Goal: Entertainment & Leisure: Consume media (video, audio)

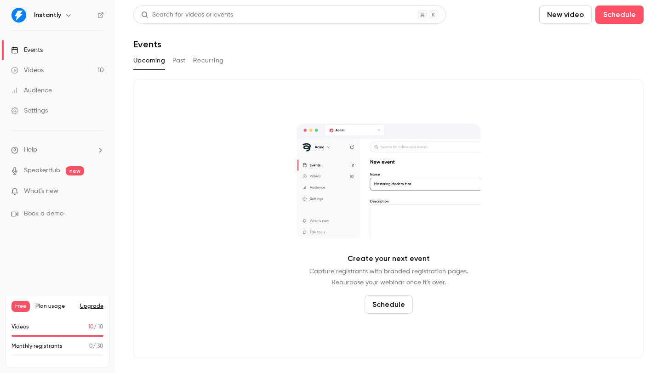
click at [40, 69] on div "Videos" at bounding box center [27, 70] width 33 height 9
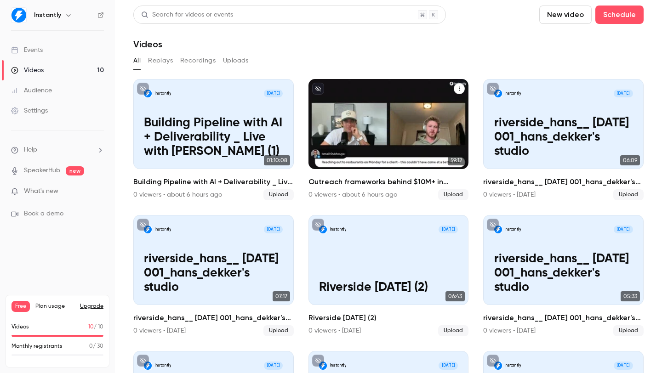
click at [381, 181] on h2 "Outreach frameworks behind $10M+ in pipeline with [PERSON_NAME]" at bounding box center [388, 182] width 160 height 11
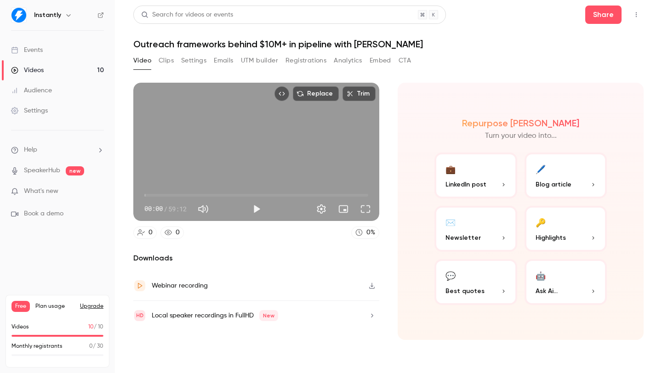
click at [169, 61] on button "Clips" at bounding box center [166, 60] width 15 height 15
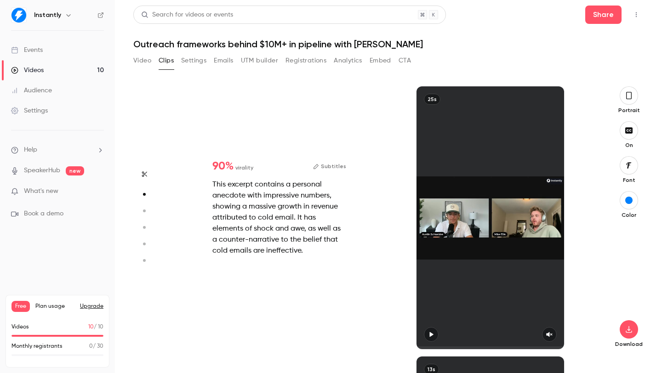
scroll to position [270, 0]
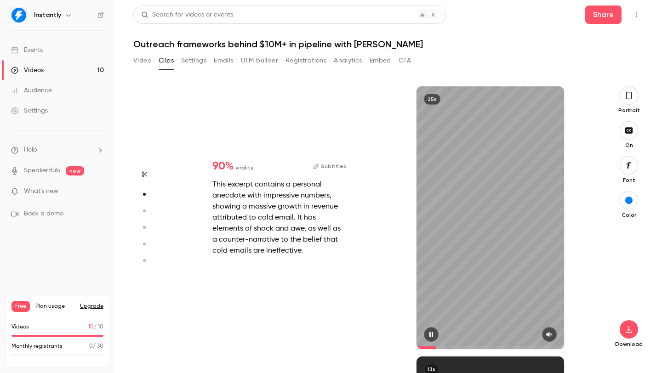
type input "*"
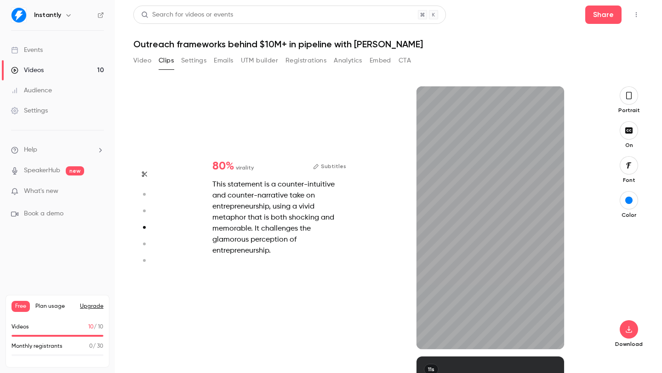
scroll to position [811, 0]
type input "***"
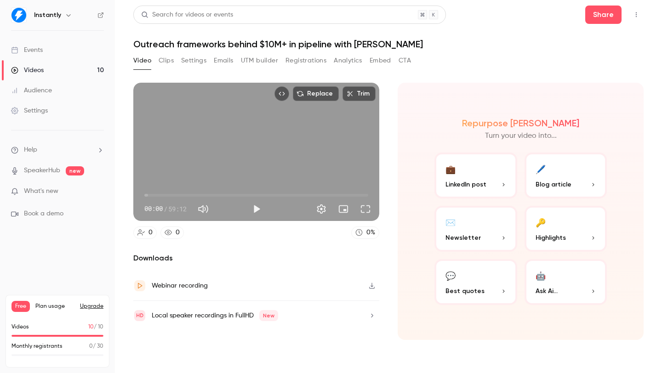
click at [139, 59] on button "Video" at bounding box center [142, 60] width 18 height 15
click at [45, 66] on link "Videos 10" at bounding box center [57, 70] width 115 height 20
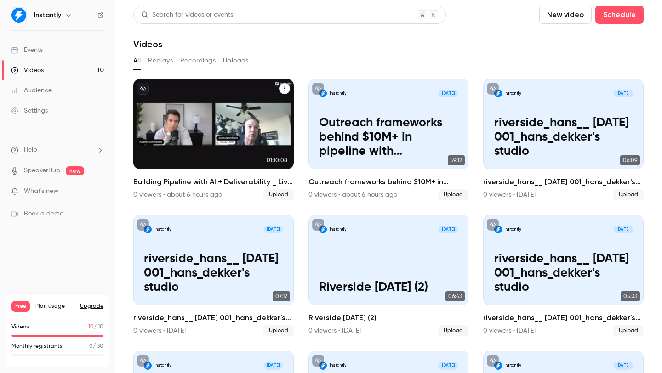
click at [179, 185] on h2 "Building Pipeline with AI + Deliverability _ Live with [PERSON_NAME] (1)" at bounding box center [213, 182] width 160 height 11
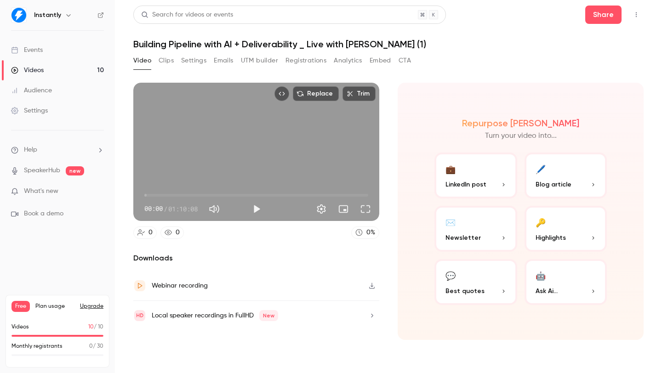
click at [173, 61] on button "Clips" at bounding box center [166, 60] width 15 height 15
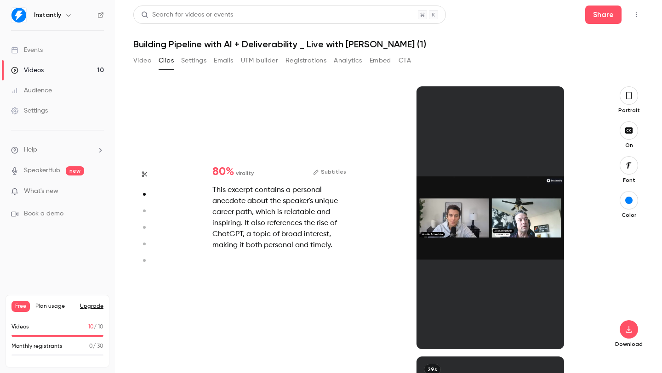
scroll to position [270, 0]
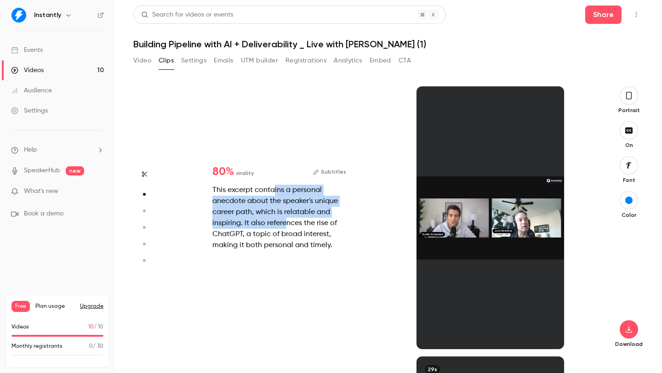
drag, startPoint x: 274, startPoint y: 193, endPoint x: 292, endPoint y: 237, distance: 48.0
click at [290, 231] on div "This excerpt contains a personal anecdote about the speaker's unique career pat…" at bounding box center [279, 218] width 134 height 66
click at [293, 239] on div "This excerpt contains a personal anecdote about the speaker's unique career pat…" at bounding box center [279, 218] width 134 height 66
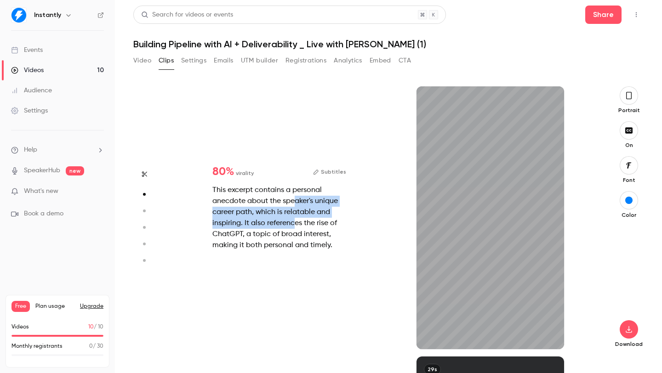
drag, startPoint x: 293, startPoint y: 197, endPoint x: 298, endPoint y: 239, distance: 42.1
click at [298, 237] on div "This excerpt contains a personal anecdote about the speaker's unique career pat…" at bounding box center [279, 218] width 134 height 66
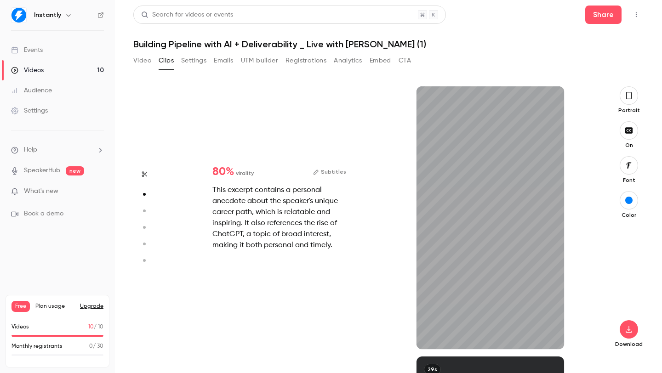
click at [298, 239] on div "This excerpt contains a personal anecdote about the speaker's unique career pat…" at bounding box center [279, 218] width 134 height 66
type input "*"
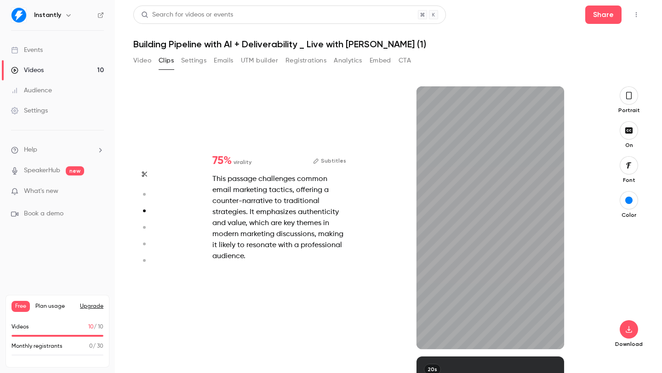
scroll to position [541, 0]
drag, startPoint x: 302, startPoint y: 186, endPoint x: 311, endPoint y: 234, distance: 49.0
click at [308, 215] on div "This passage challenges common email marketing tactics, offering a counter-narr…" at bounding box center [279, 218] width 134 height 88
click at [313, 245] on div "This passage challenges common email marketing tactics, offering a counter-narr…" at bounding box center [279, 218] width 134 height 88
type input "*"
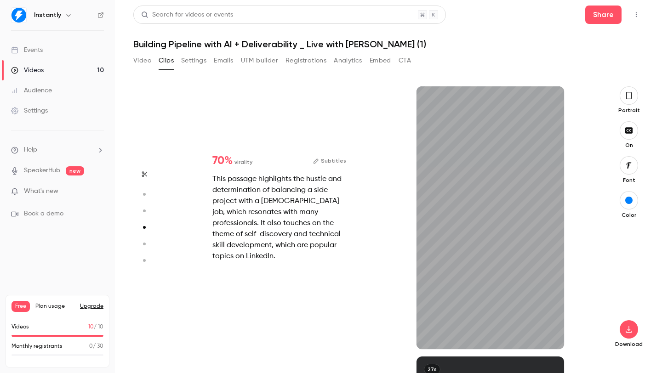
drag, startPoint x: 313, startPoint y: 207, endPoint x: 317, endPoint y: 254, distance: 47.0
click at [316, 245] on div "This passage highlights the hustle and determination of balancing a side projec…" at bounding box center [279, 218] width 134 height 88
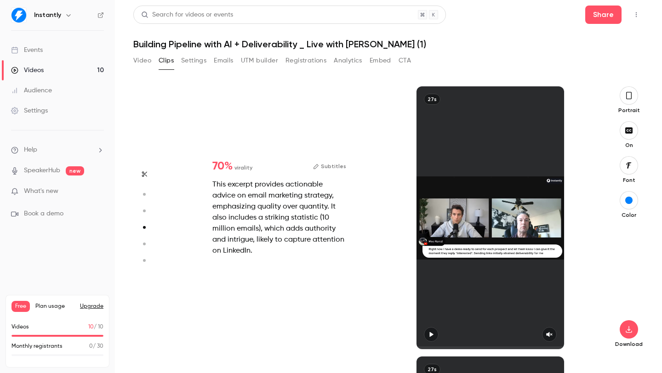
type input "*"
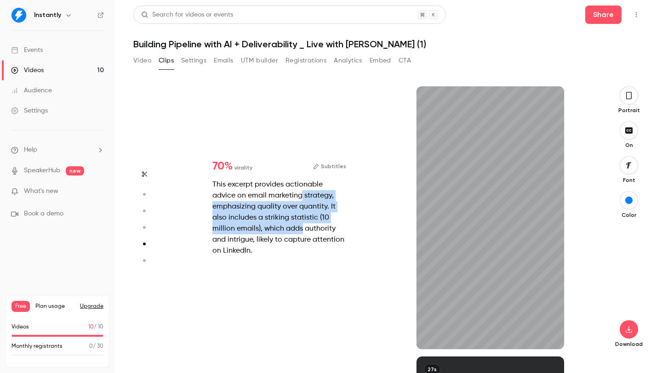
drag, startPoint x: 300, startPoint y: 197, endPoint x: 304, endPoint y: 250, distance: 52.5
click at [302, 239] on div "This excerpt provides actionable advice on email marketing strategy, emphasizin…" at bounding box center [279, 217] width 134 height 77
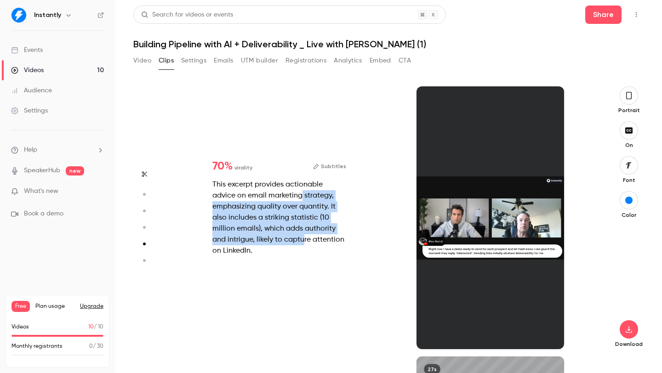
scroll to position [1081, 0]
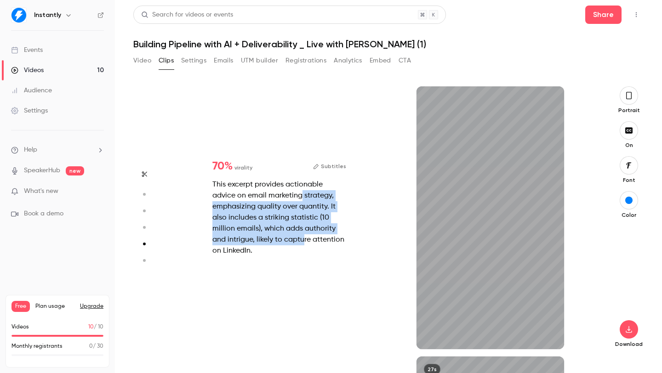
type input "*"
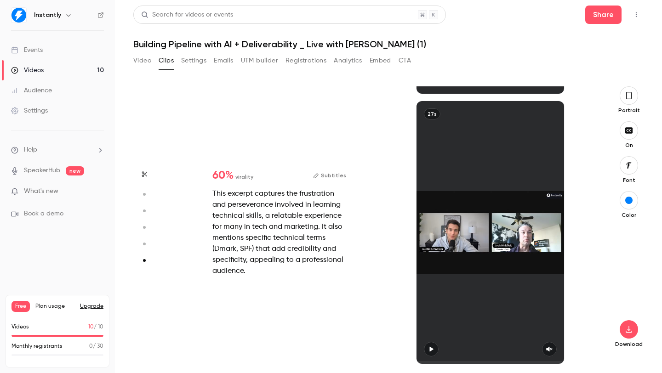
scroll to position [1337, 0]
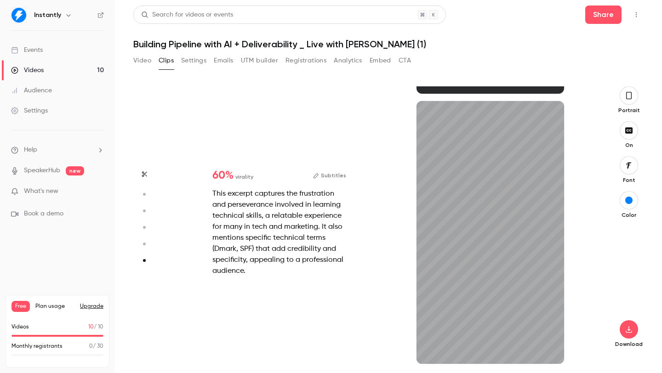
type input "*"
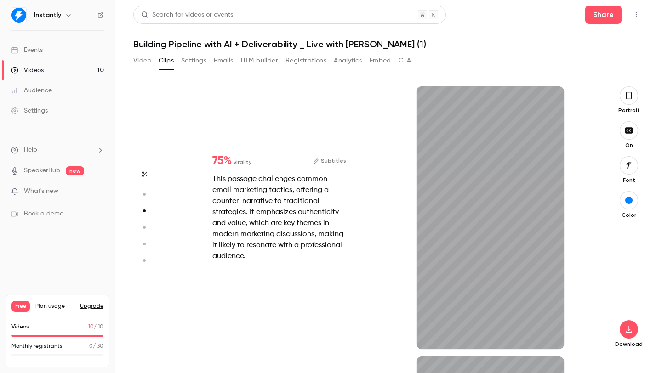
type input "*"
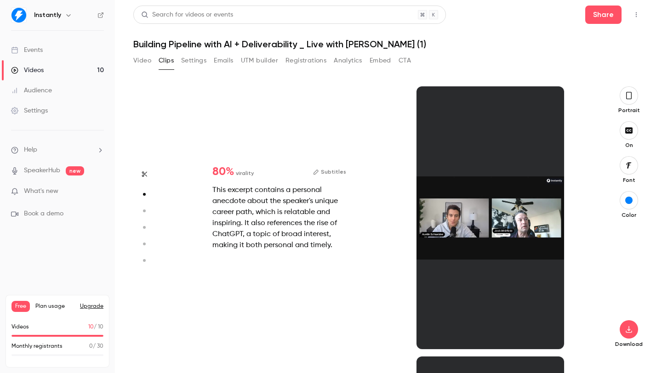
scroll to position [270, 0]
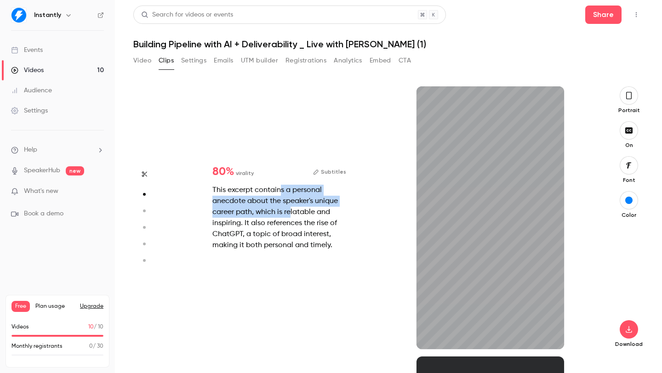
drag, startPoint x: 280, startPoint y: 185, endPoint x: 291, endPoint y: 219, distance: 35.2
click at [291, 219] on div "This excerpt contains a personal anecdote about the speaker's unique career pat…" at bounding box center [279, 218] width 134 height 66
type input "*"
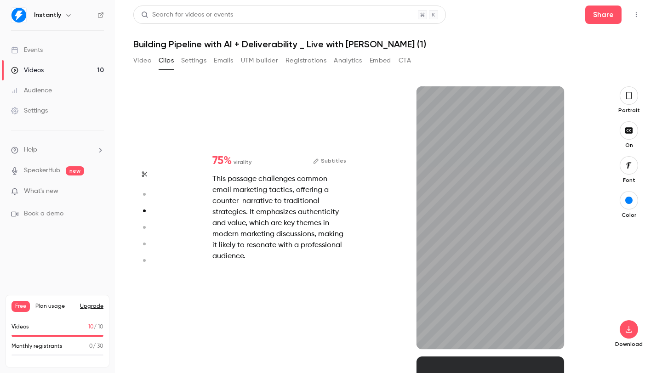
scroll to position [541, 0]
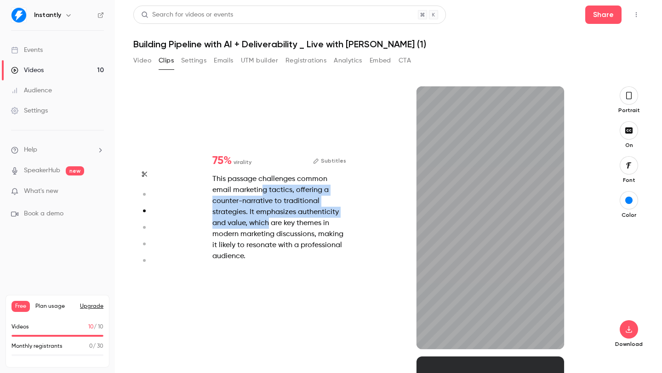
drag, startPoint x: 264, startPoint y: 189, endPoint x: 271, endPoint y: 245, distance: 57.0
click at [270, 237] on div "This passage challenges common email marketing tactics, offering a counter-narr…" at bounding box center [279, 218] width 134 height 88
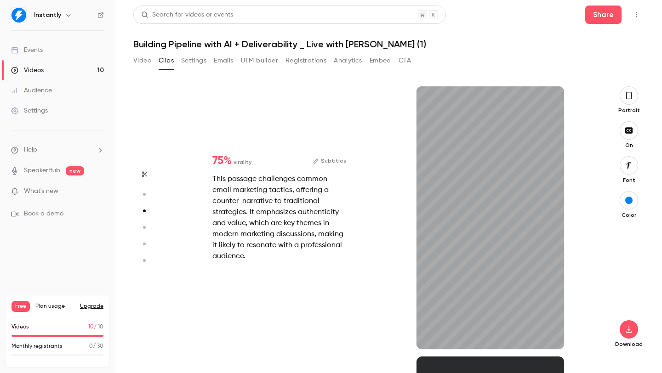
click at [271, 250] on div "This passage challenges common email marketing tactics, offering a counter-narr…" at bounding box center [279, 218] width 134 height 88
click at [549, 331] on icon "button" at bounding box center [549, 334] width 7 height 6
click at [548, 331] on icon "button" at bounding box center [549, 334] width 7 height 6
click at [431, 337] on icon "button" at bounding box center [430, 334] width 7 height 6
type input "***"
